Goal: Task Accomplishment & Management: Use online tool/utility

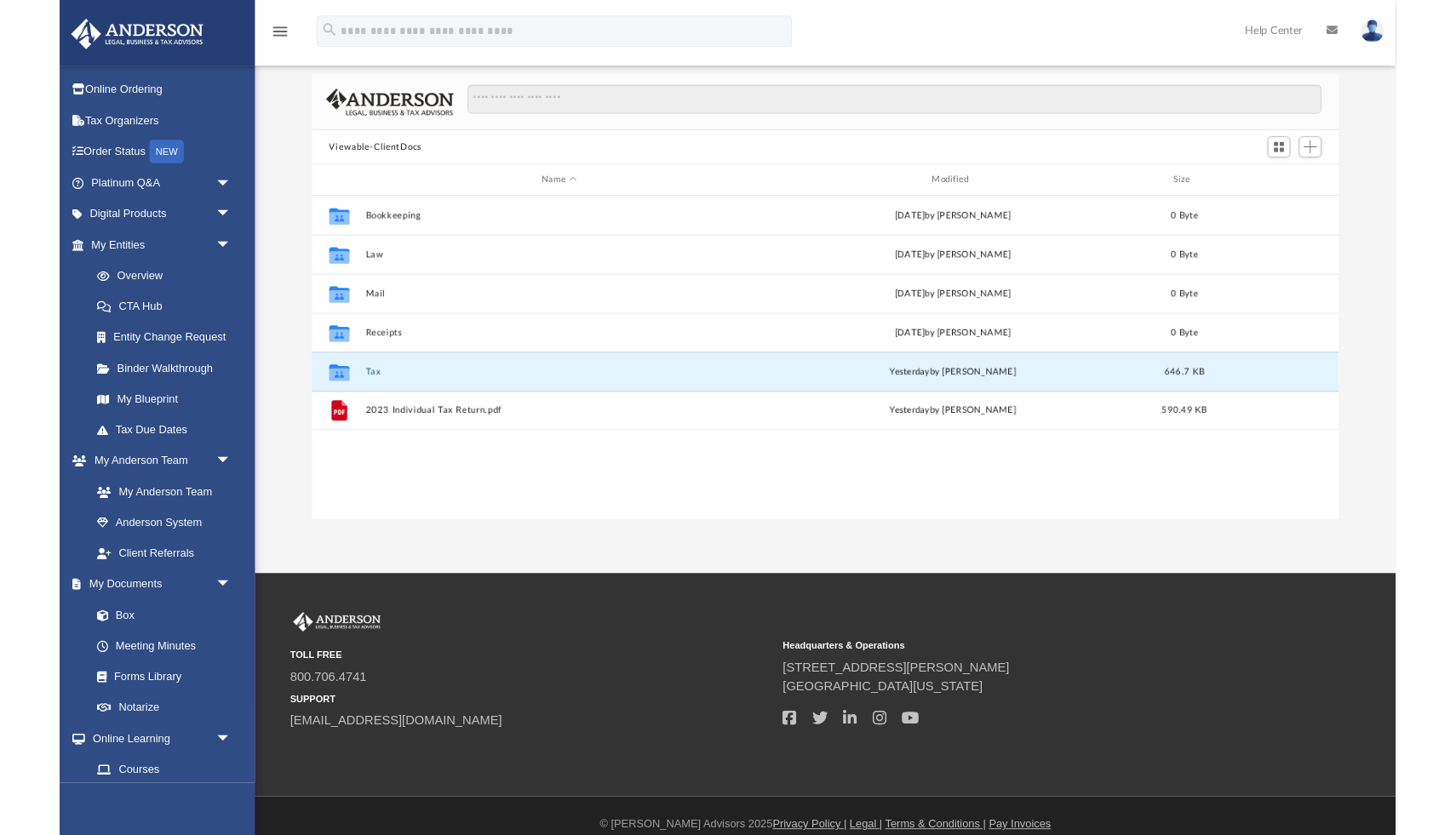
scroll to position [387, 1119]
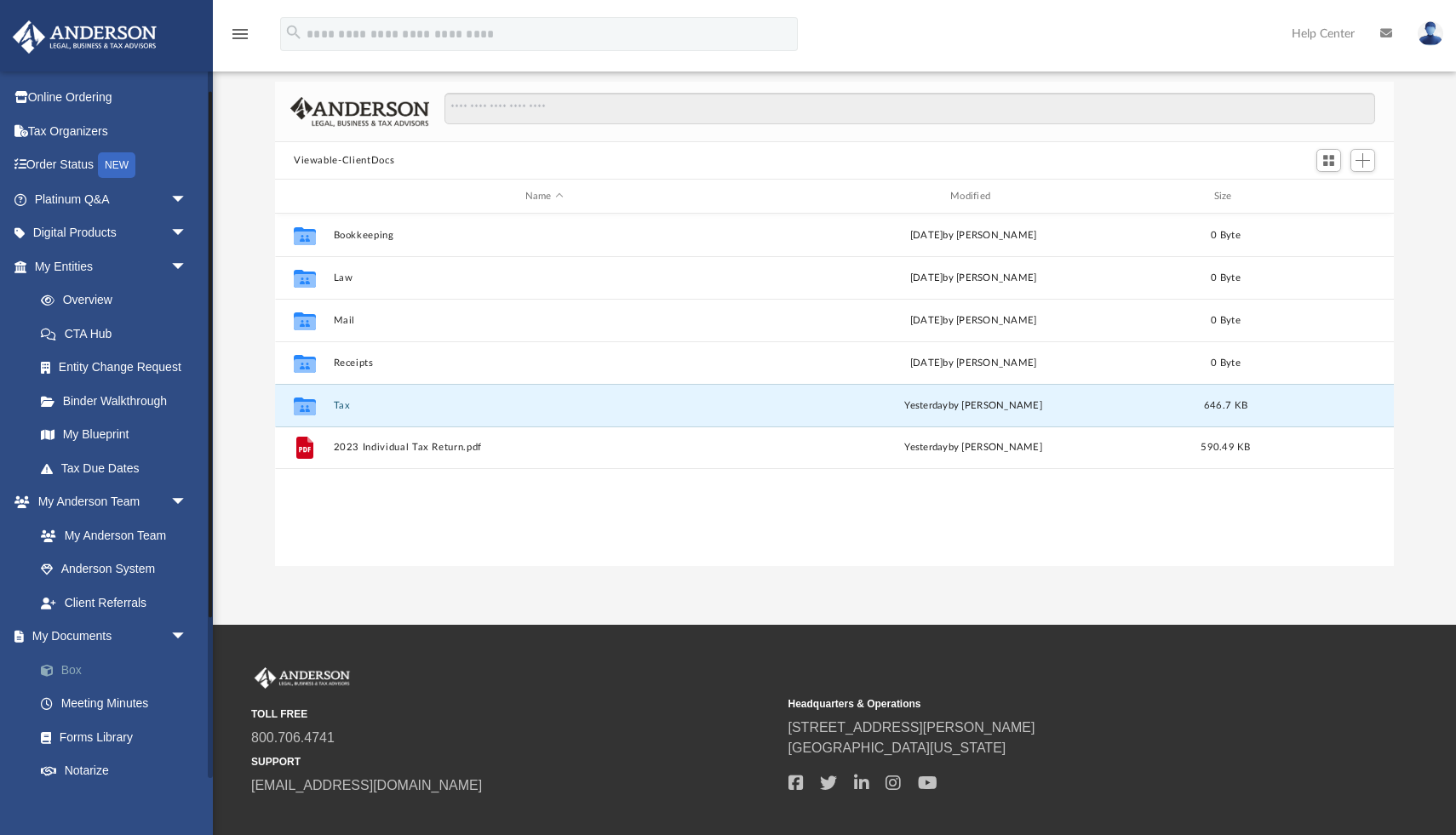
click at [69, 668] on link "Box" at bounding box center [118, 670] width 189 height 34
click at [1206, 159] on span "Add" at bounding box center [1362, 161] width 15 height 15
click at [1206, 198] on li "Upload" at bounding box center [1338, 194] width 54 height 18
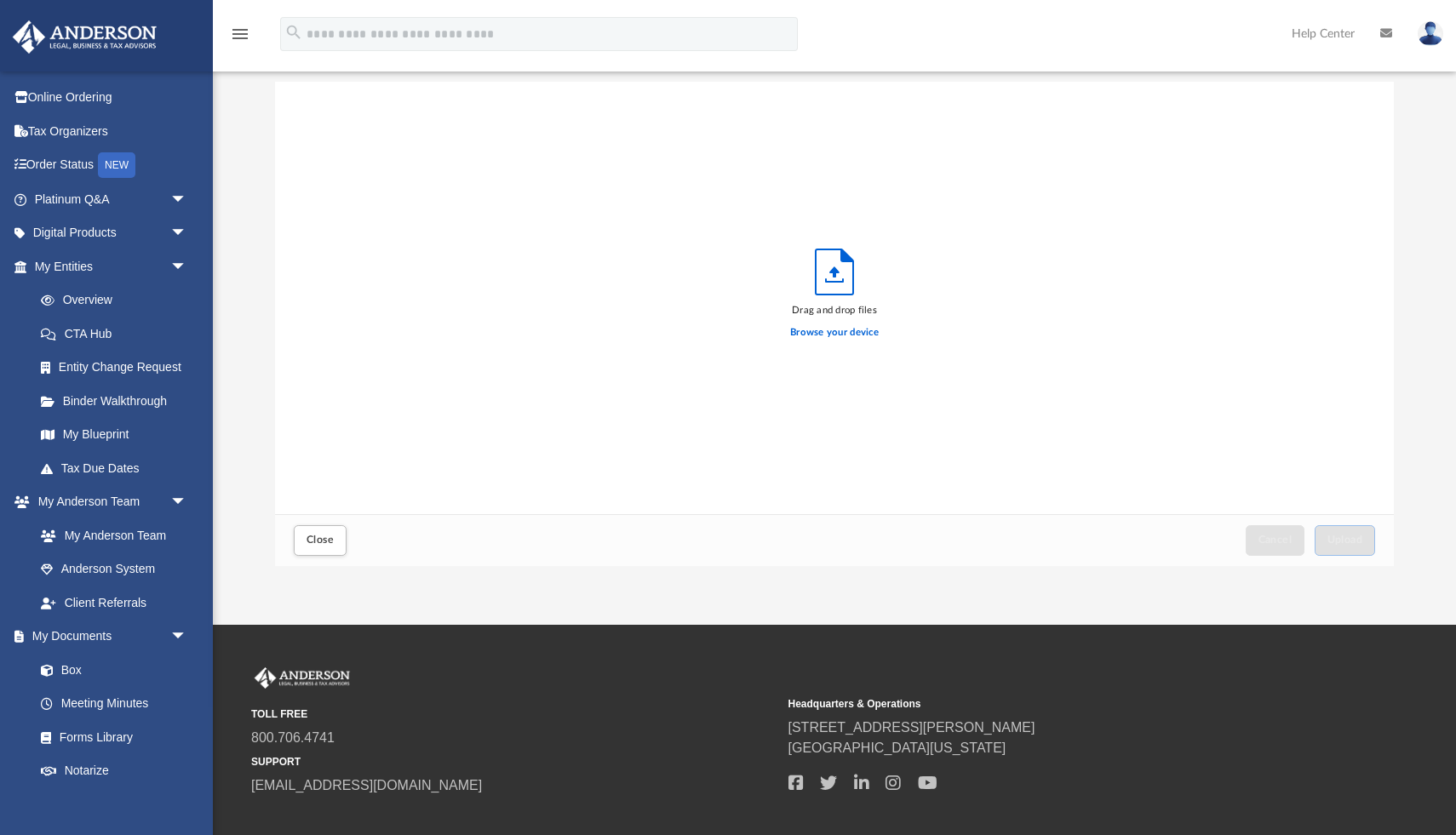
scroll to position [432, 1119]
click at [1206, 539] on span "Upload" at bounding box center [1345, 540] width 36 height 11
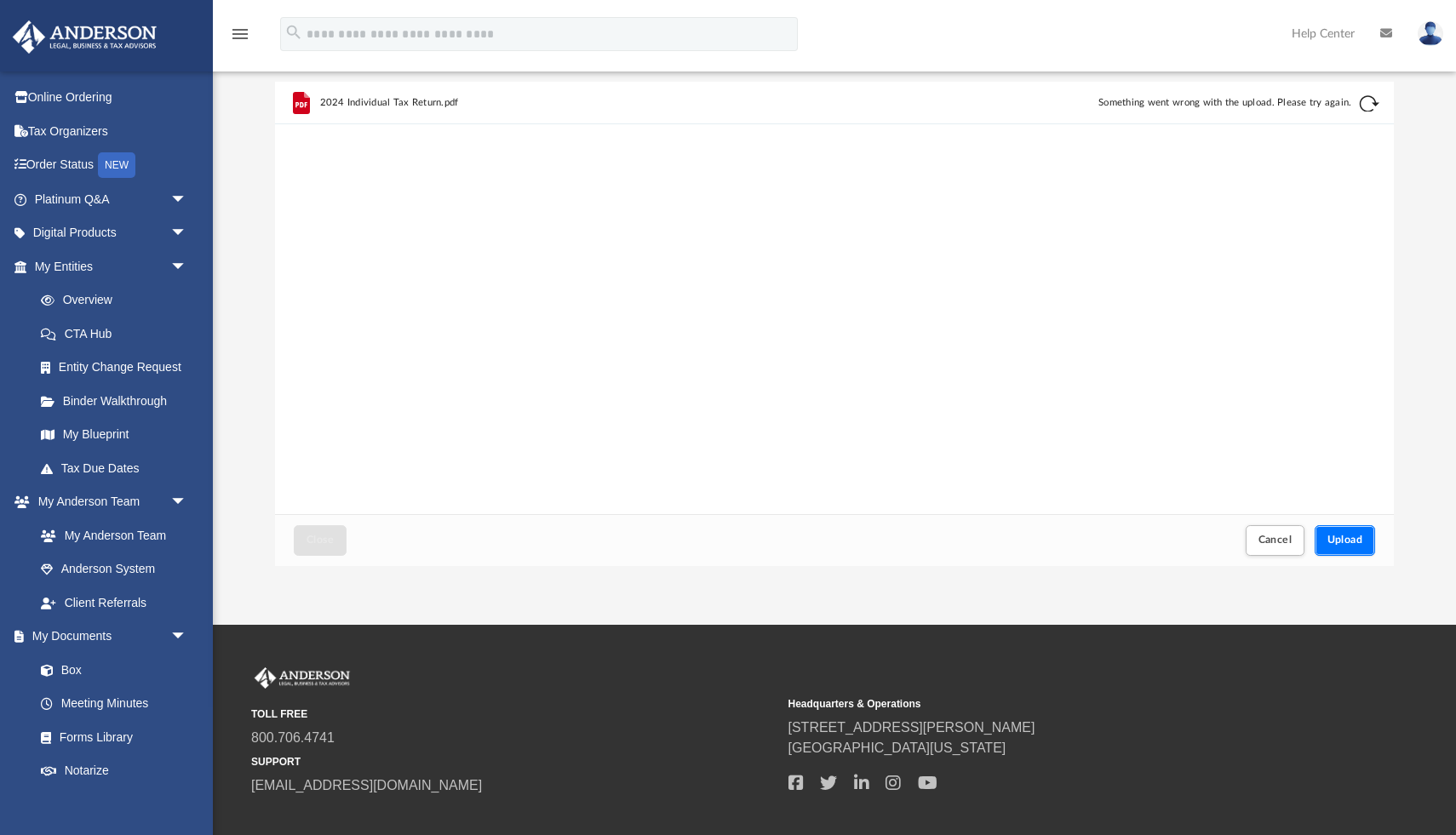
click at [1206, 541] on span "Upload" at bounding box center [1345, 540] width 36 height 11
click at [1206, 107] on button "Retry" at bounding box center [1368, 103] width 20 height 20
click at [1206, 541] on span "Upload" at bounding box center [1345, 540] width 36 height 11
click at [1206, 537] on span "Upload" at bounding box center [1345, 540] width 36 height 11
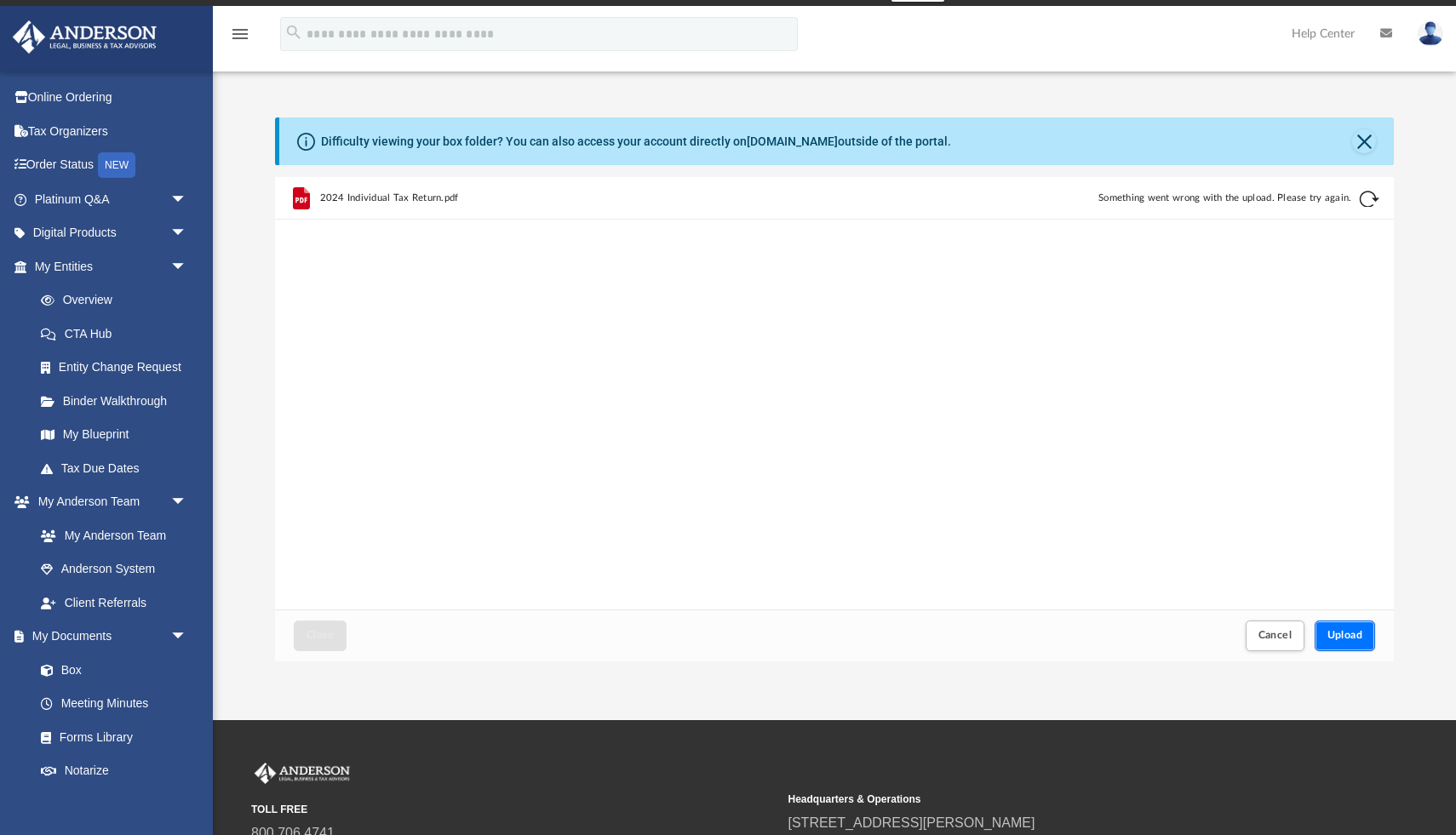
scroll to position [0, 0]
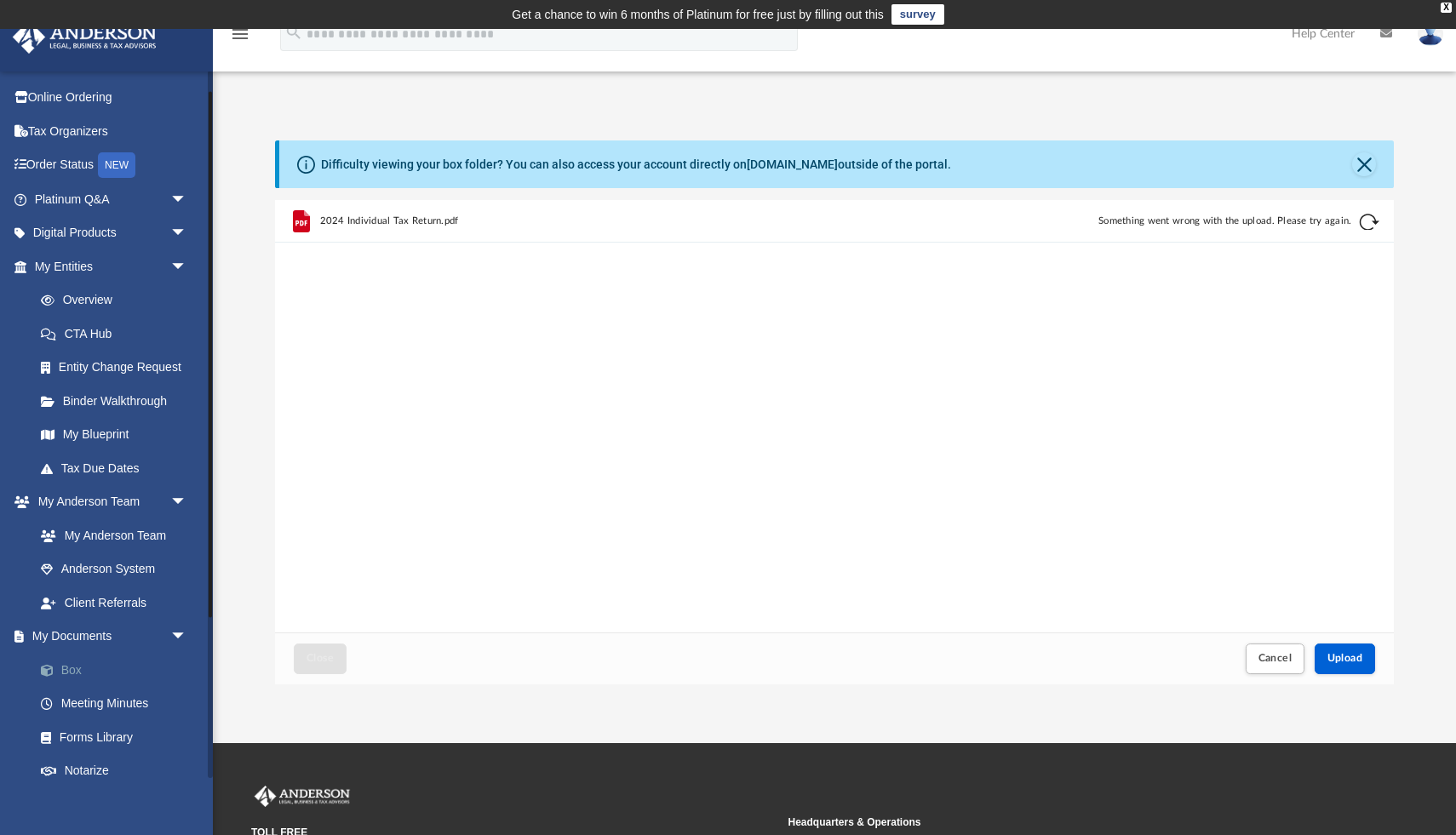
click at [60, 671] on span at bounding box center [55, 671] width 11 height 12
click at [60, 666] on span at bounding box center [55, 671] width 11 height 12
click at [1206, 161] on button "Close" at bounding box center [1364, 164] width 24 height 24
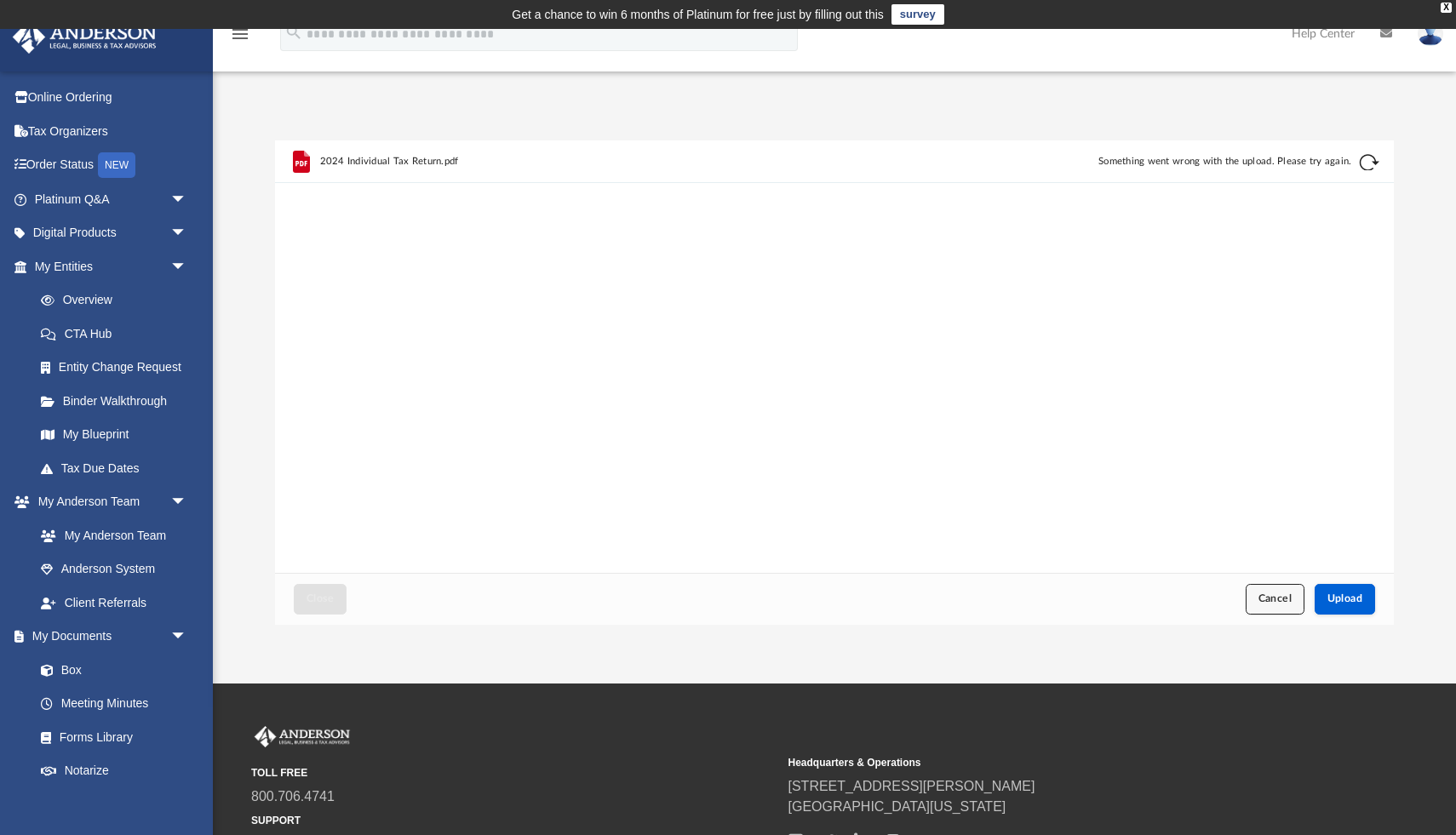
click at [1206, 606] on button "Cancel" at bounding box center [1275, 599] width 60 height 30
click at [1206, 596] on span "Upload" at bounding box center [1345, 599] width 36 height 11
click at [95, 699] on link "Forms Library" at bounding box center [118, 737] width 189 height 34
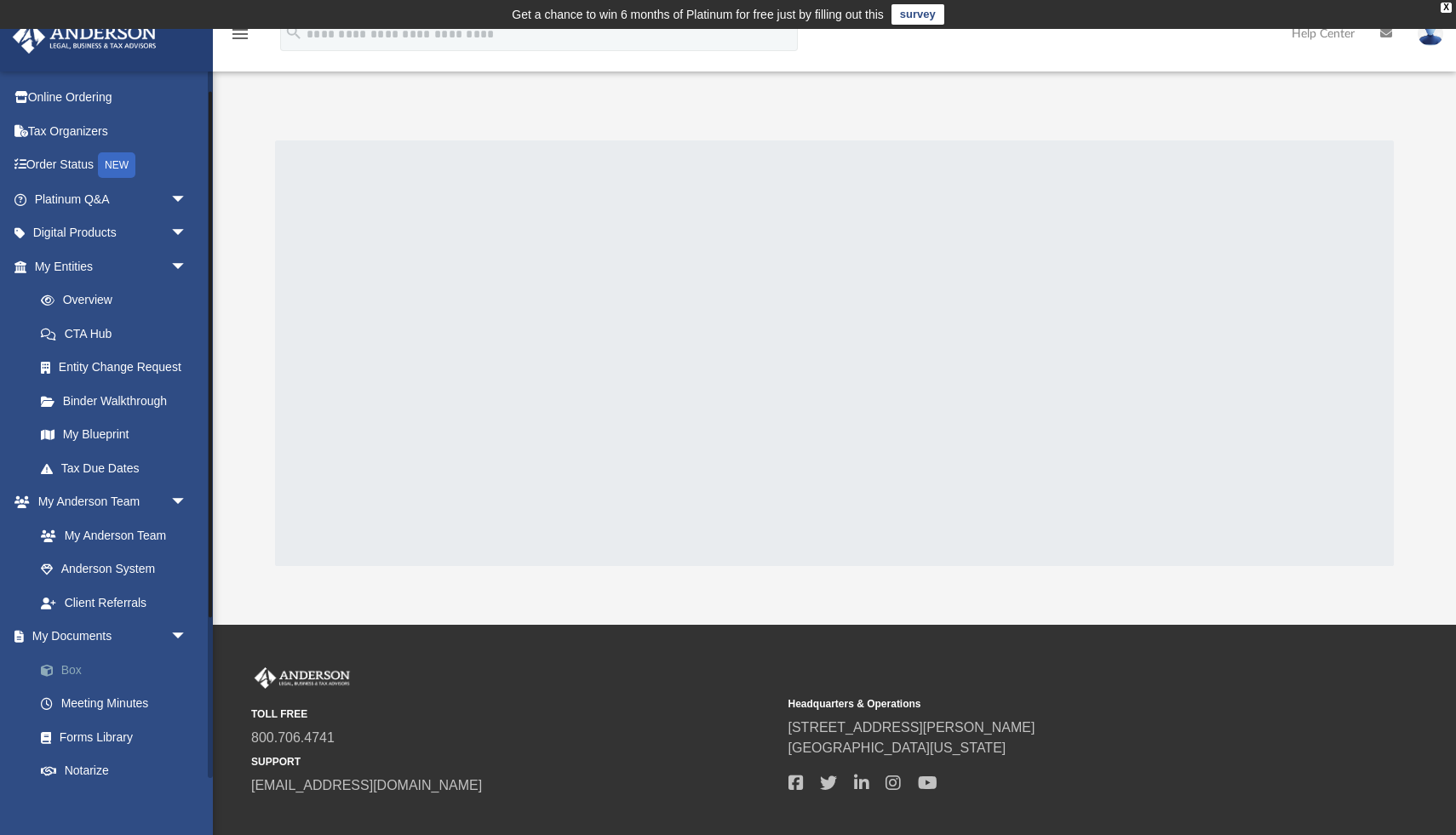
click at [73, 669] on link "Box" at bounding box center [118, 670] width 189 height 34
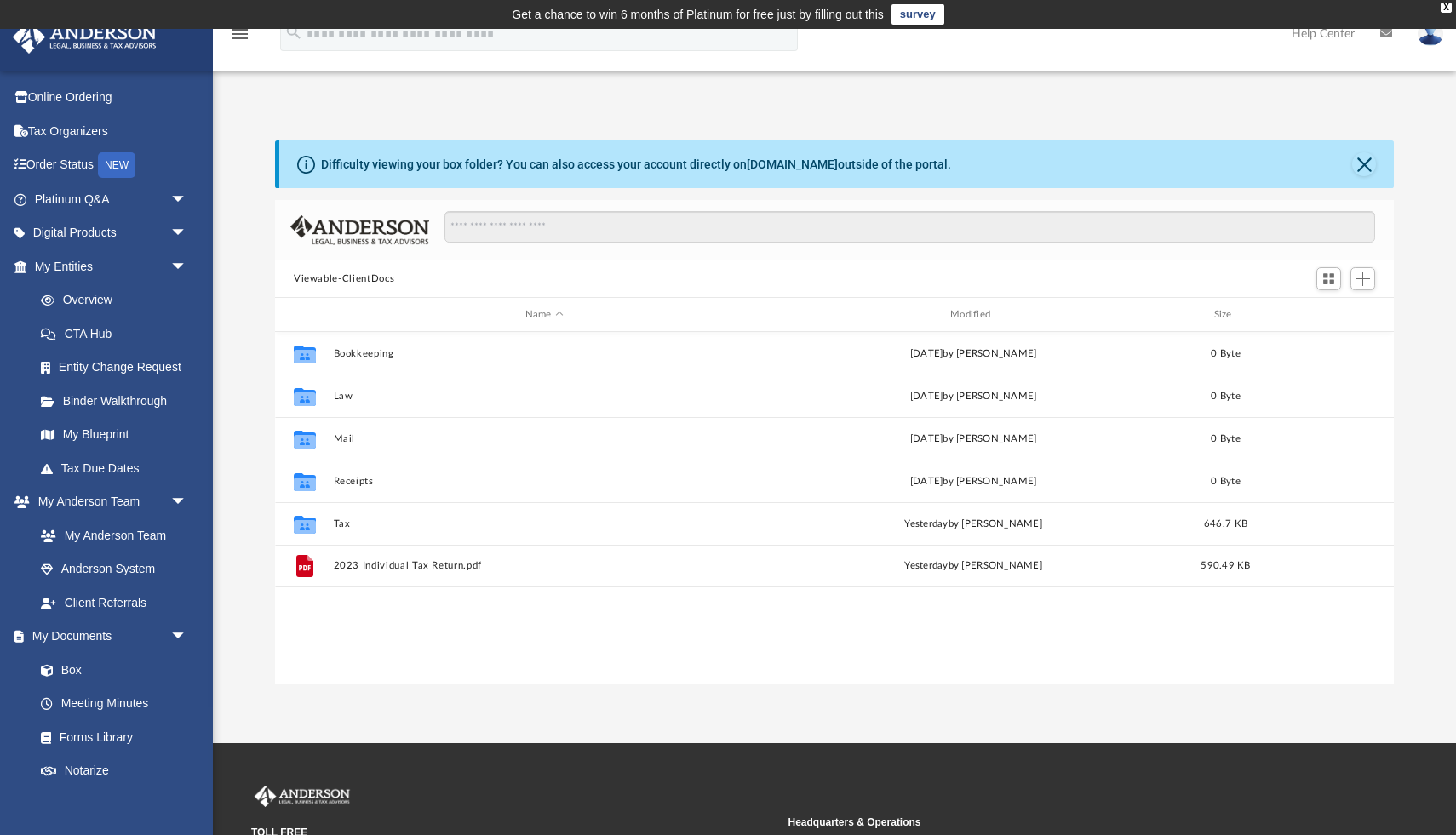
scroll to position [387, 1119]
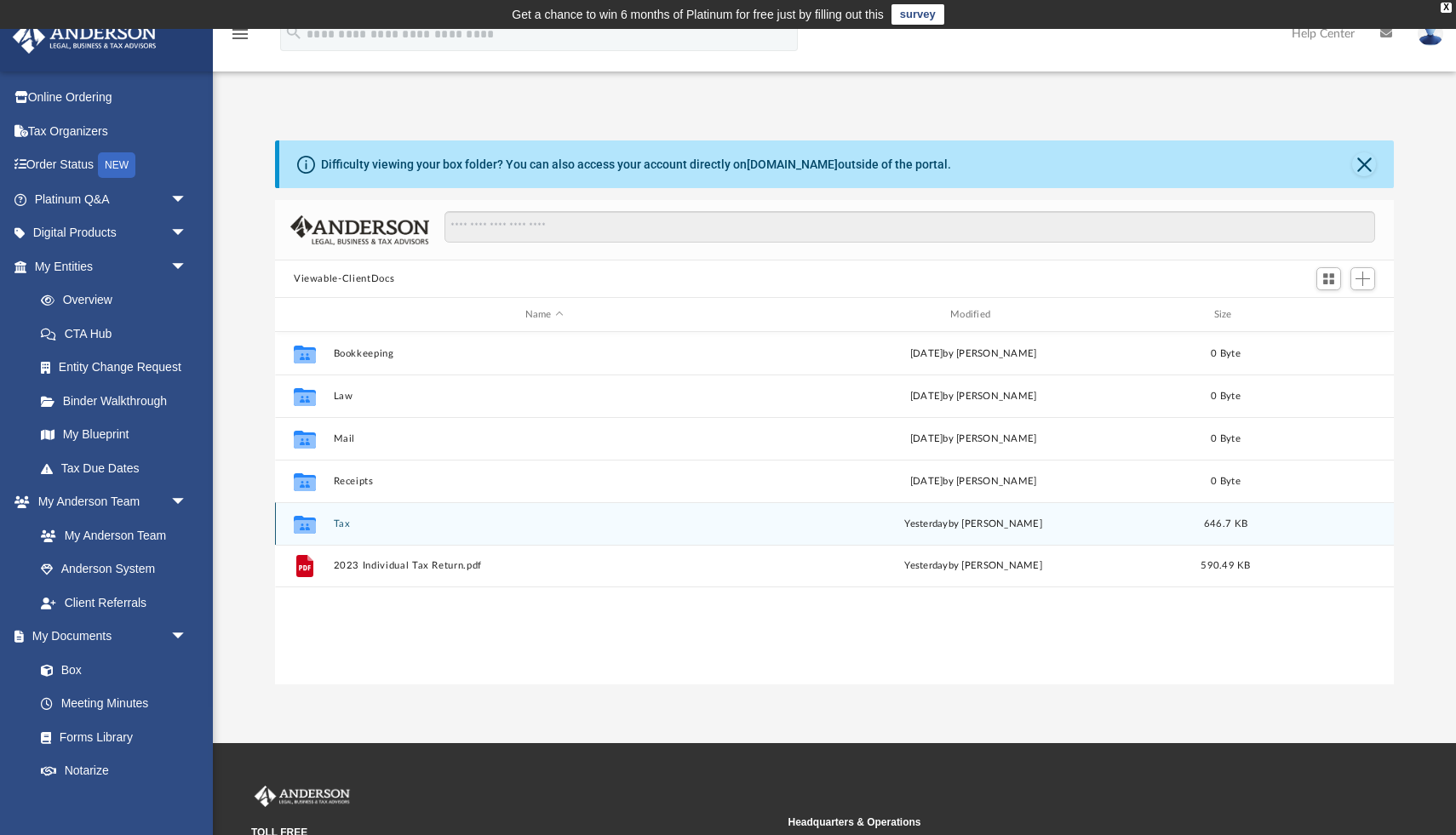
click at [482, 540] on div "Collaborated Folder Tax [DATE] by [PERSON_NAME] 646.7 KB" at bounding box center [835, 524] width 1119 height 43
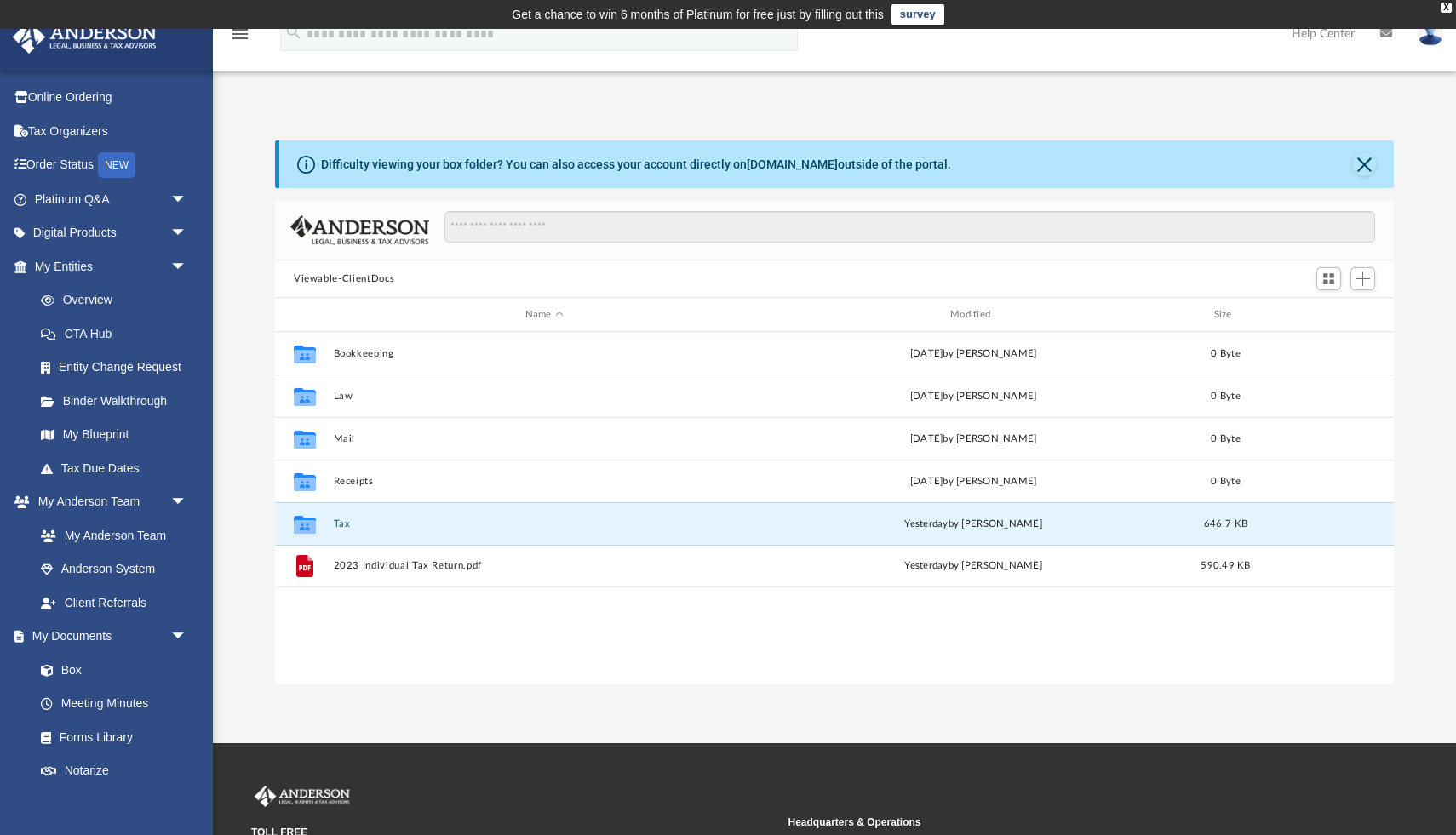
click at [687, 645] on div "Collaborated Folder Bookkeeping [DATE] by [PERSON_NAME] 0 Byte Collaborated Fol…" at bounding box center [835, 509] width 1119 height 353
click at [1206, 285] on span "Add" at bounding box center [1362, 279] width 15 height 15
click at [1206, 310] on li "Upload" at bounding box center [1338, 312] width 54 height 18
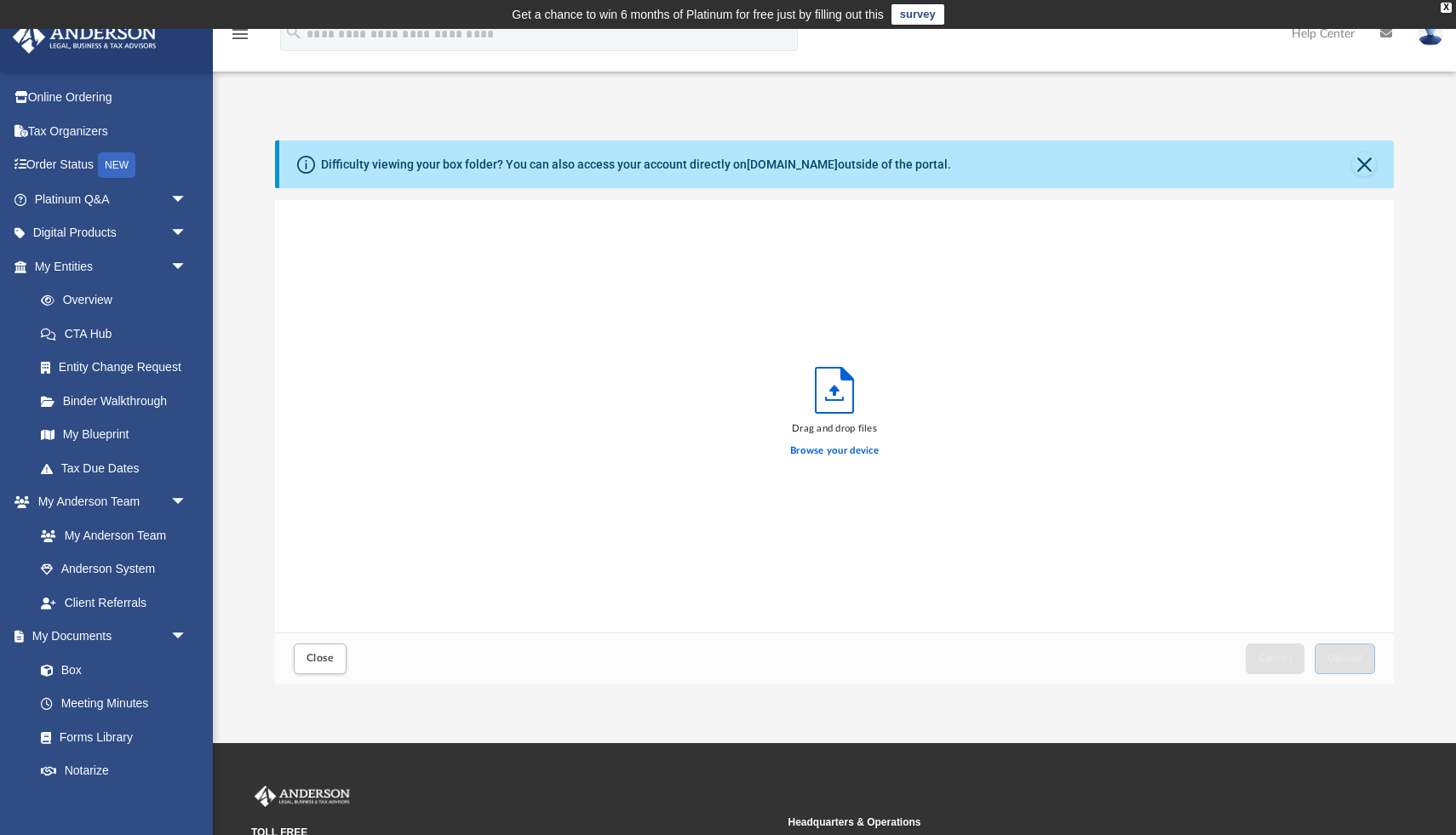
scroll to position [432, 1119]
click at [1206, 650] on button "Upload" at bounding box center [1345, 659] width 61 height 30
click at [1206, 166] on button "Close" at bounding box center [1364, 164] width 24 height 24
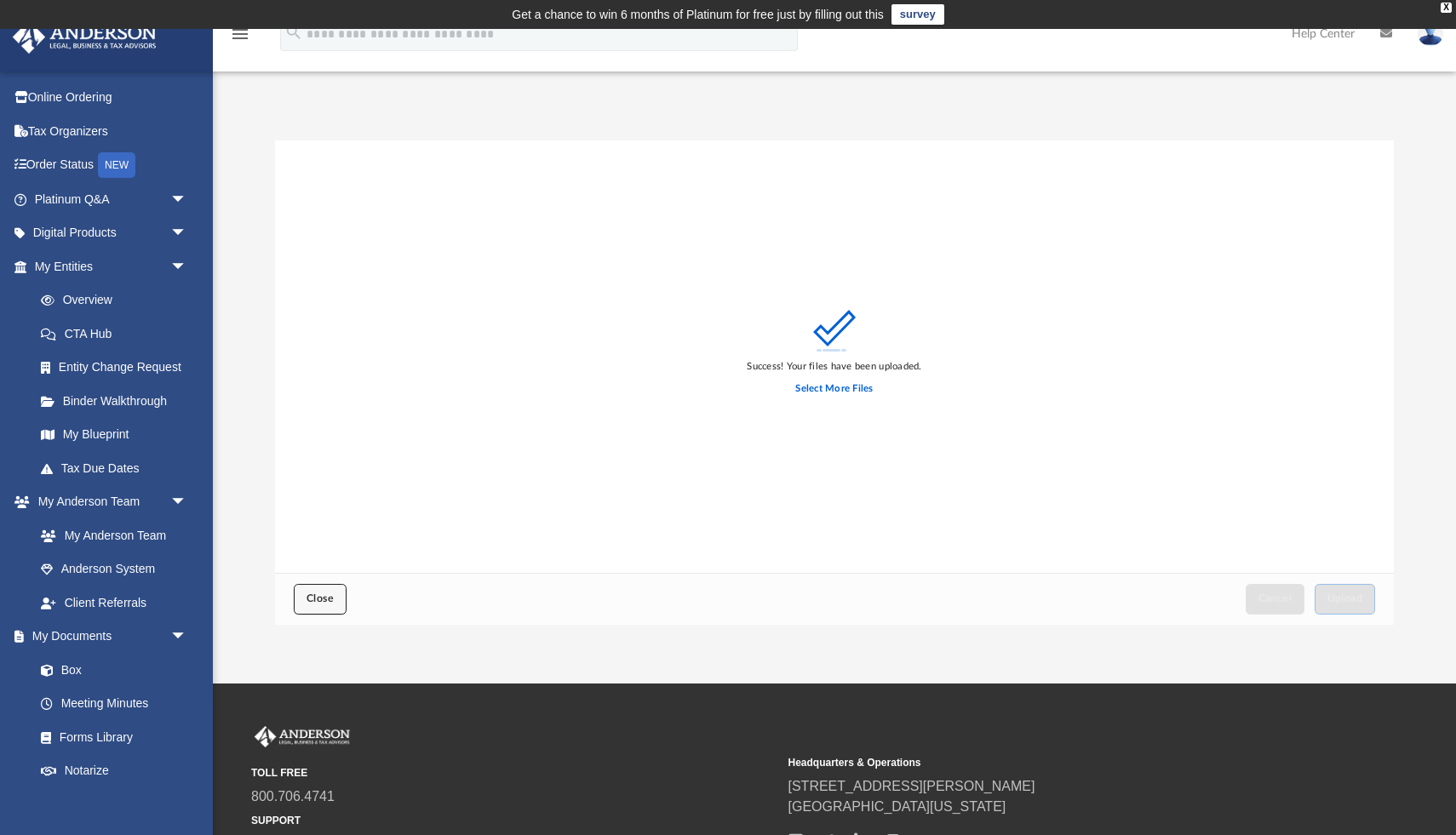
click at [318, 596] on span "Close" at bounding box center [319, 599] width 27 height 11
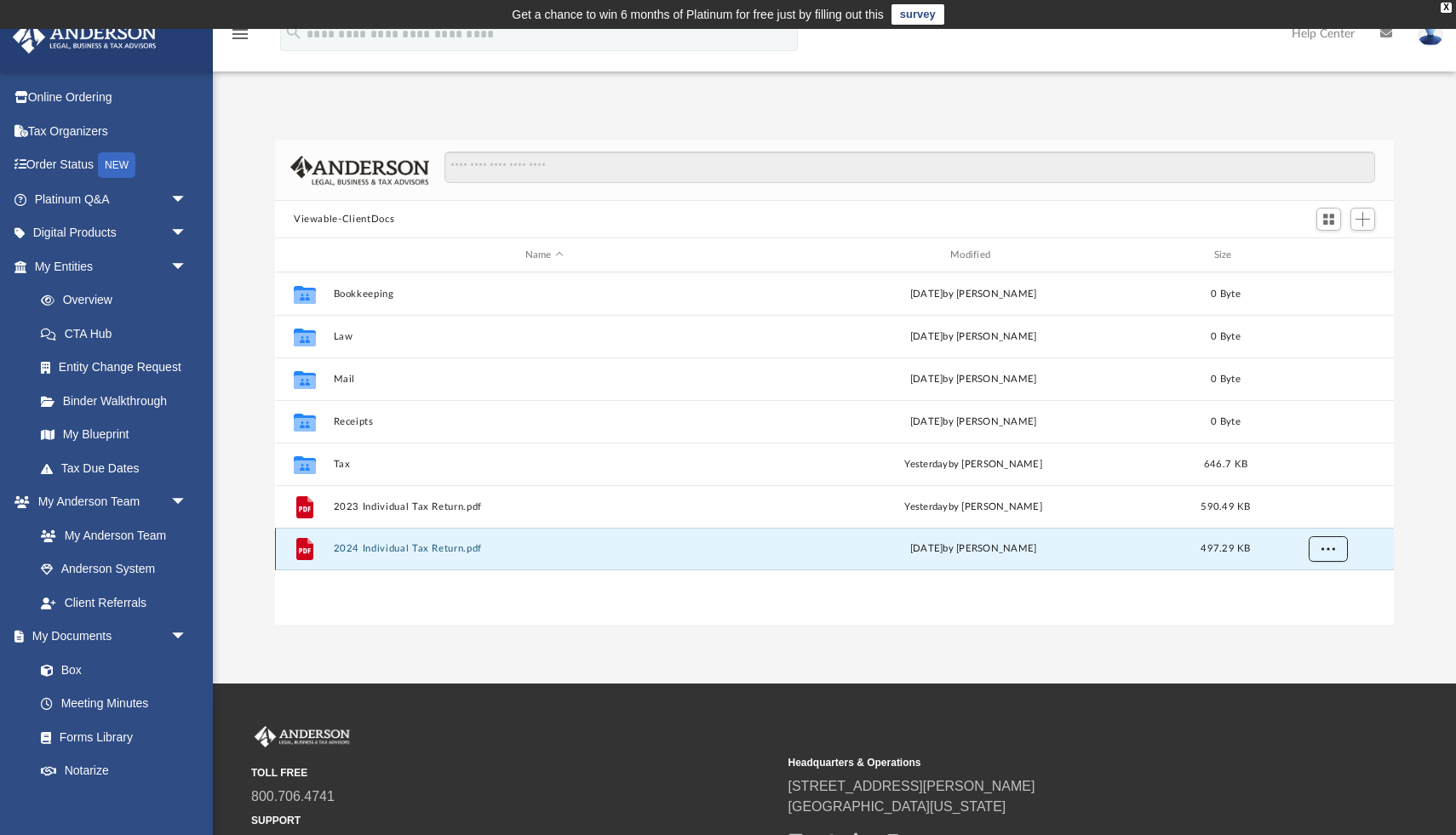
click at [1206, 547] on span "More options" at bounding box center [1329, 548] width 14 height 10
click at [884, 580] on div "Collaborated Folder Bookkeeping [DATE] by [PERSON_NAME] 0 Byte Collaborated Fol…" at bounding box center [835, 449] width 1119 height 353
